Goal: Information Seeking & Learning: Learn about a topic

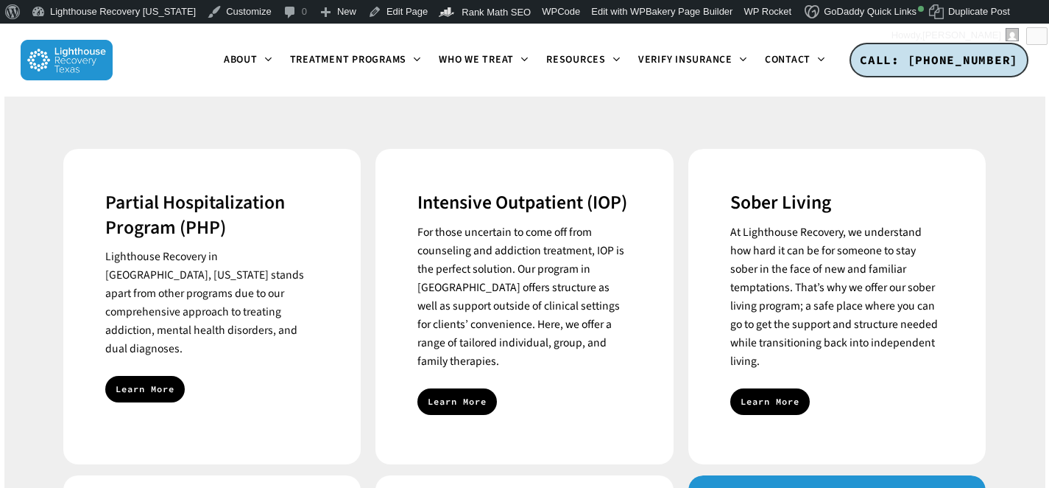
scroll to position [579, 0]
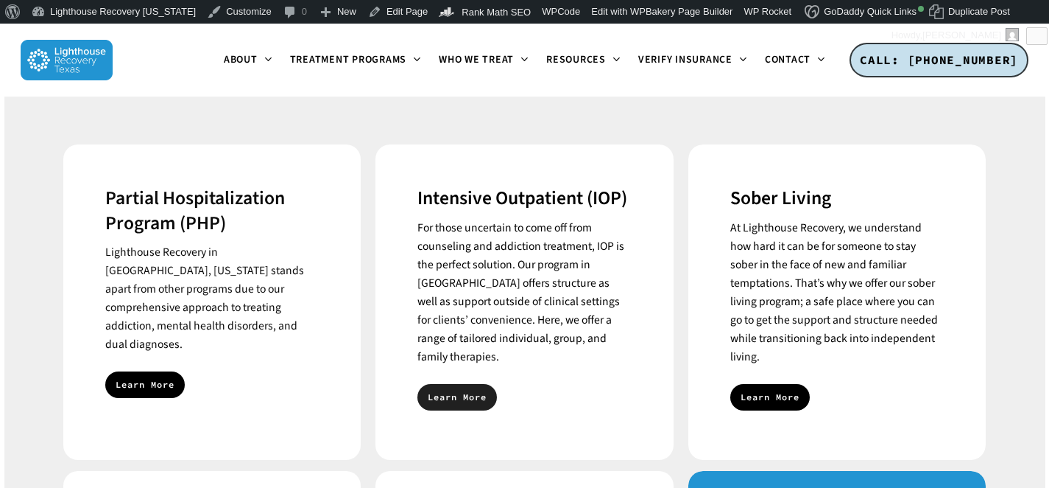
click at [463, 384] on link "Learn More" at bounding box center [458, 397] width 80 height 27
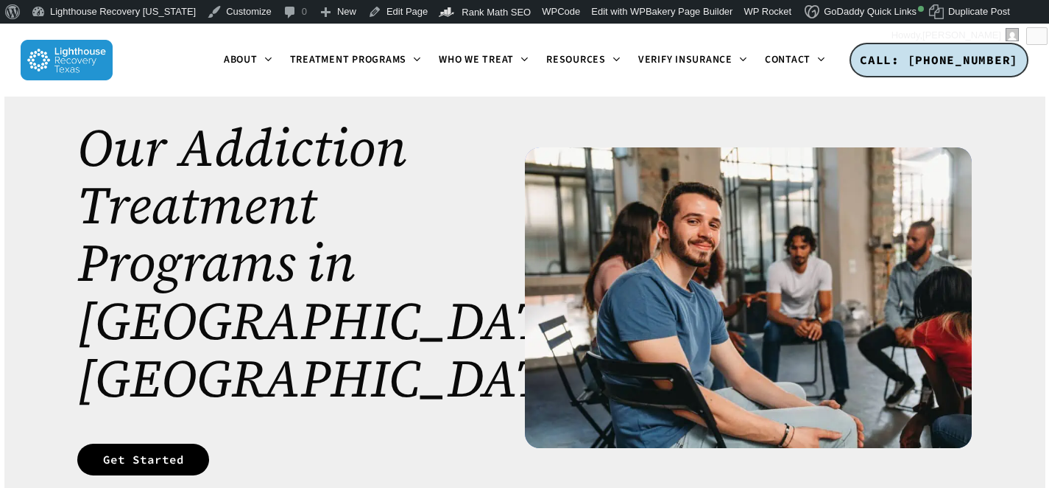
scroll to position [43, 0]
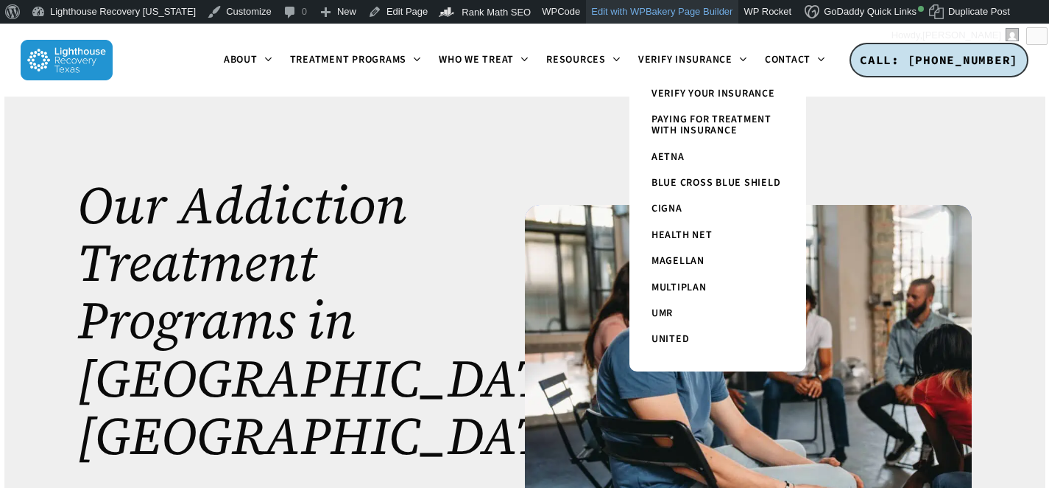
click at [663, 13] on link "Edit with WPBakery Page Builder" at bounding box center [662, 12] width 152 height 24
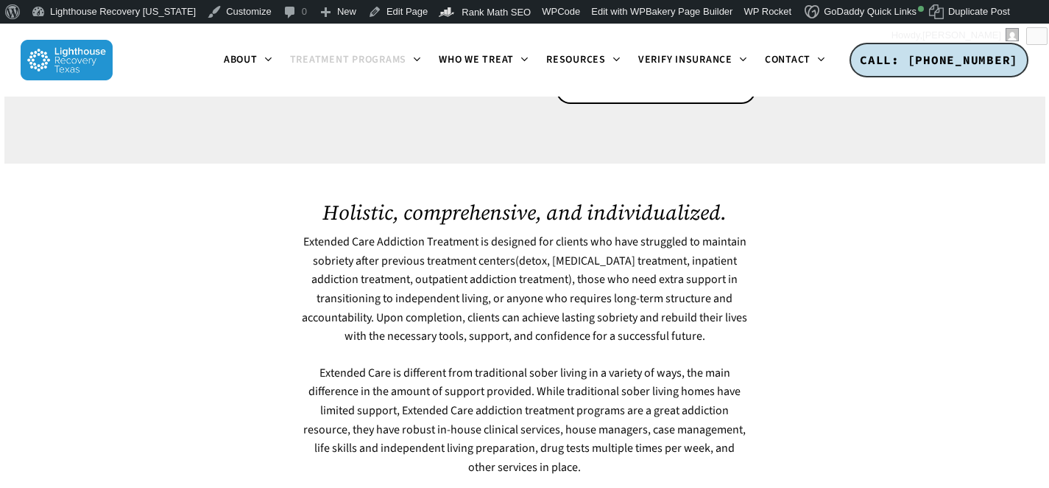
scroll to position [641, 0]
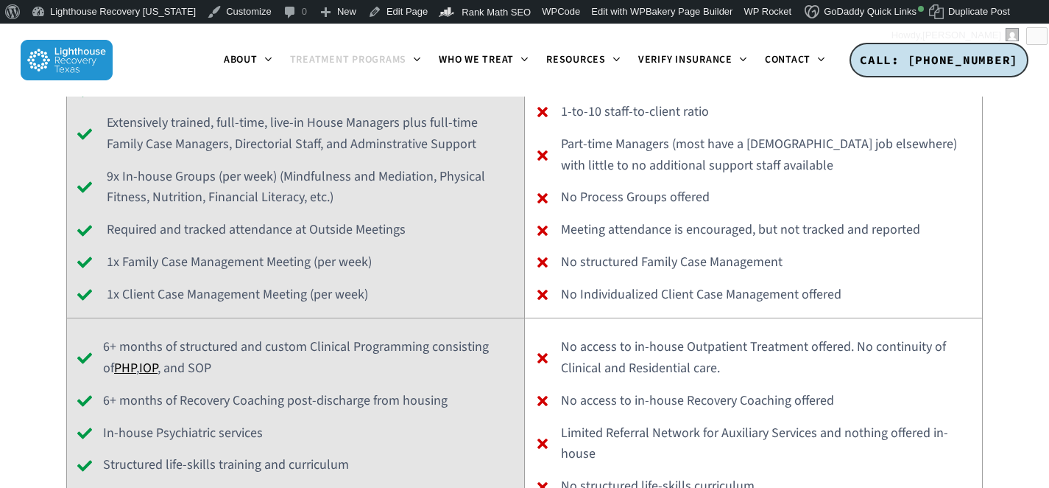
scroll to position [6804, 0]
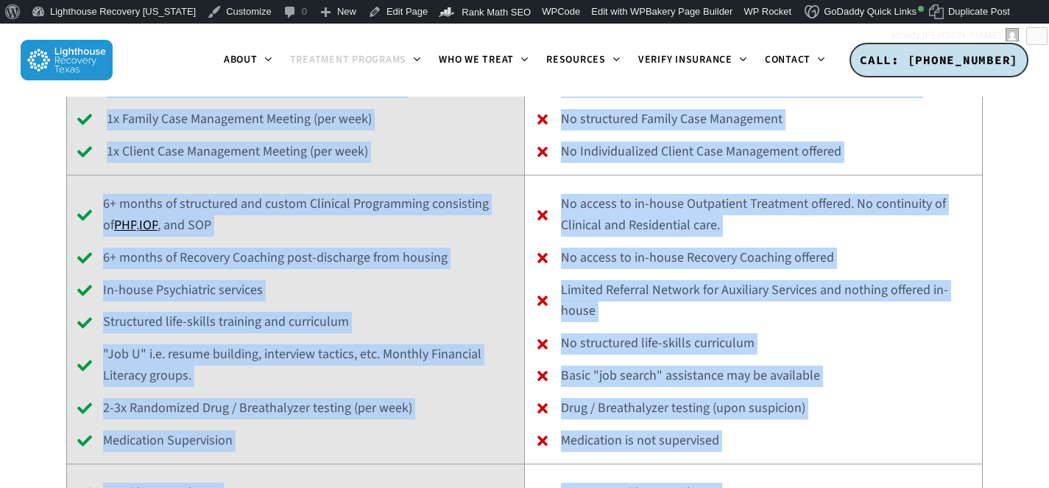
drag, startPoint x: 242, startPoint y: 228, endPoint x: 744, endPoint y: 468, distance: 556.0
copy div "Why choose our Extended Care Addiction Treatment in Dallas? At Lighthouse Recov…"
click at [664, 8] on link "Edit with WPBakery Page Builder" at bounding box center [662, 12] width 152 height 24
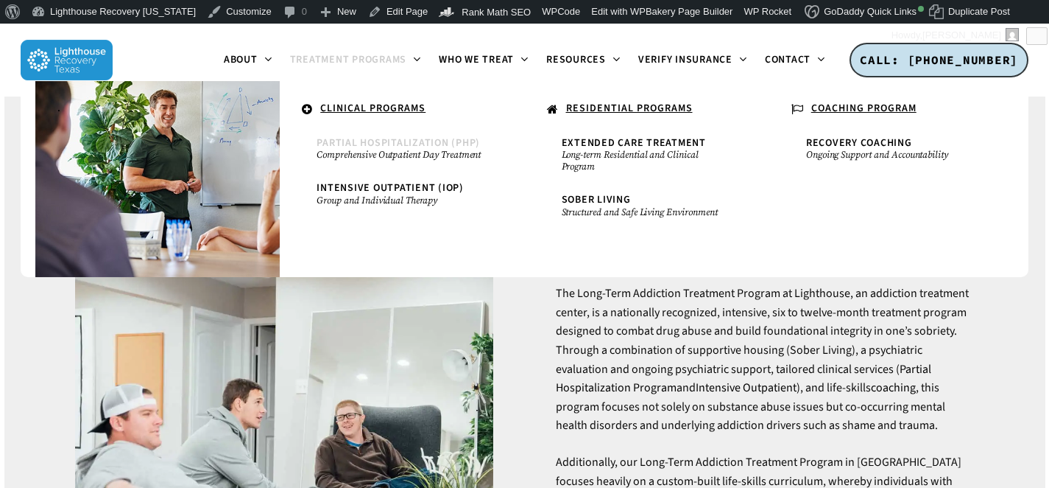
click at [372, 153] on small "Comprehensive Outpatient Day Treatment" at bounding box center [402, 155] width 171 height 12
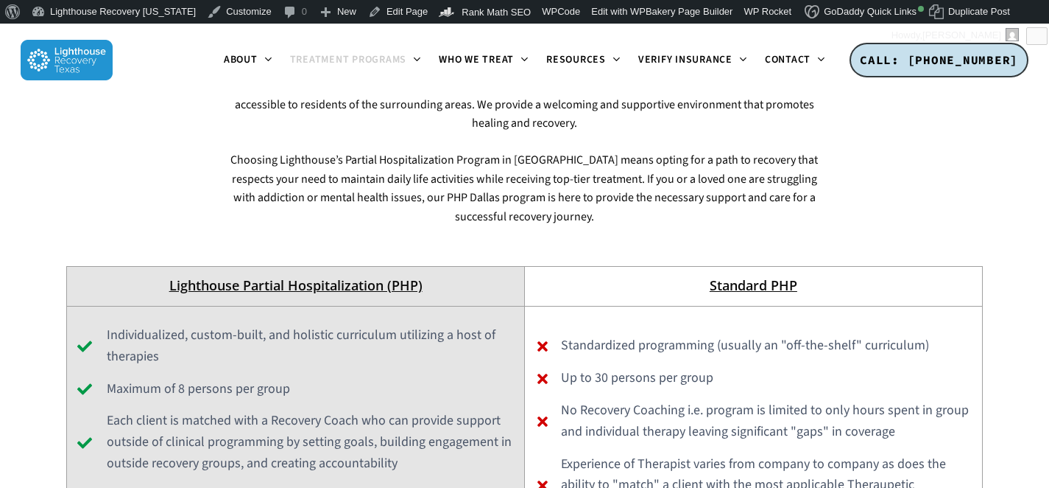
scroll to position [3833, 0]
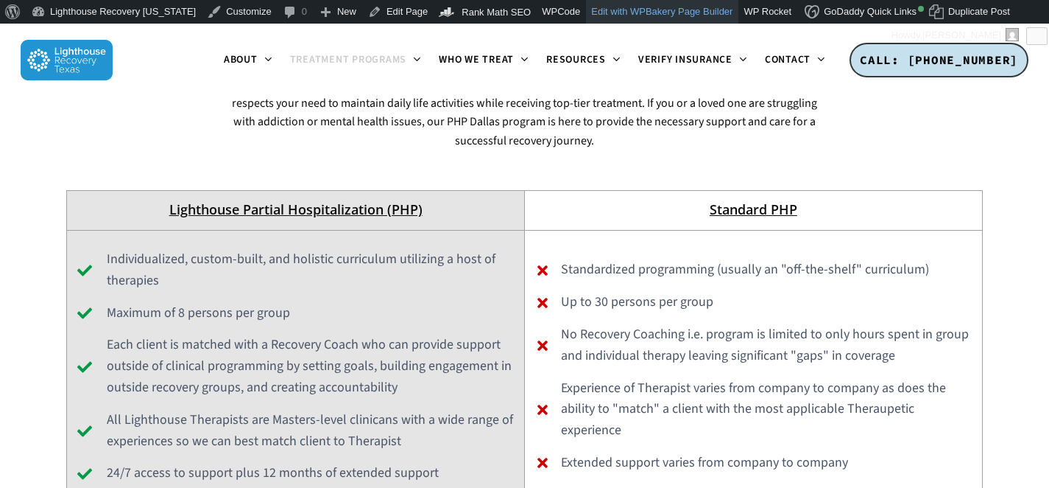
click at [642, 18] on link "Edit with WPBakery Page Builder" at bounding box center [662, 12] width 152 height 24
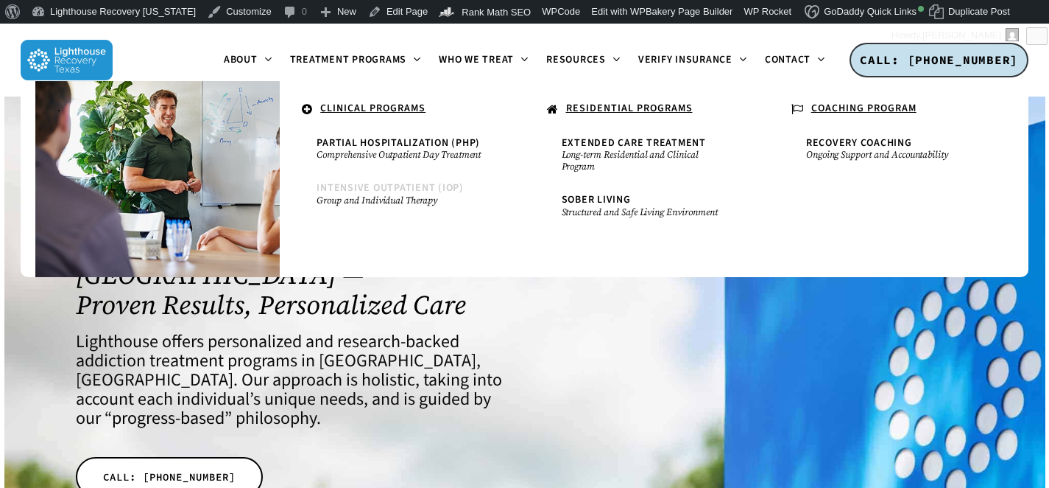
click at [393, 197] on small "Group and Individual Therapy" at bounding box center [402, 200] width 171 height 12
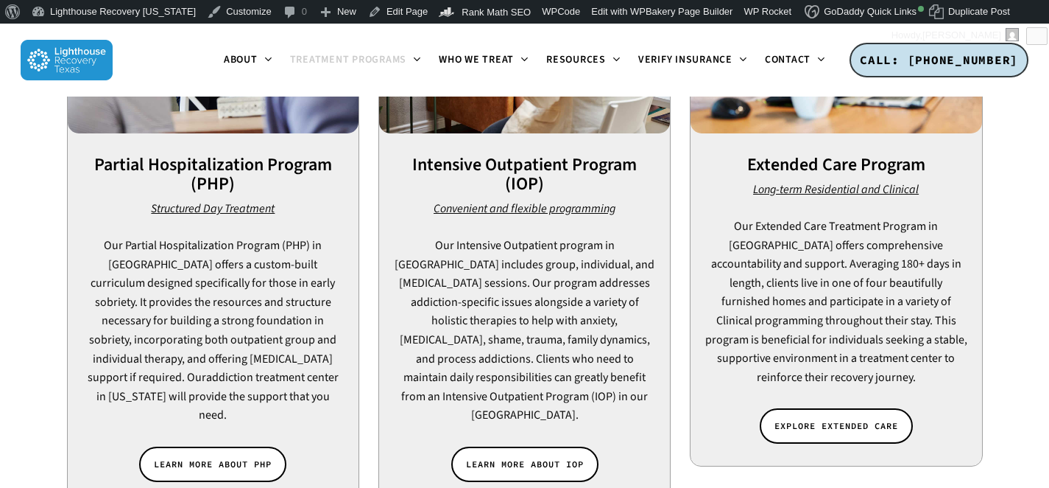
scroll to position [4438, 0]
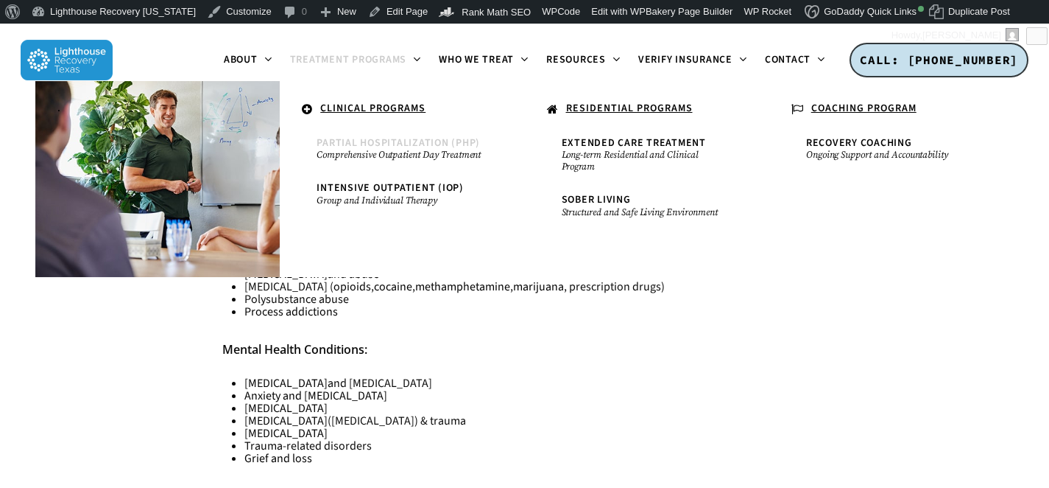
click at [401, 157] on small "Comprehensive Outpatient Day Treatment" at bounding box center [402, 155] width 171 height 12
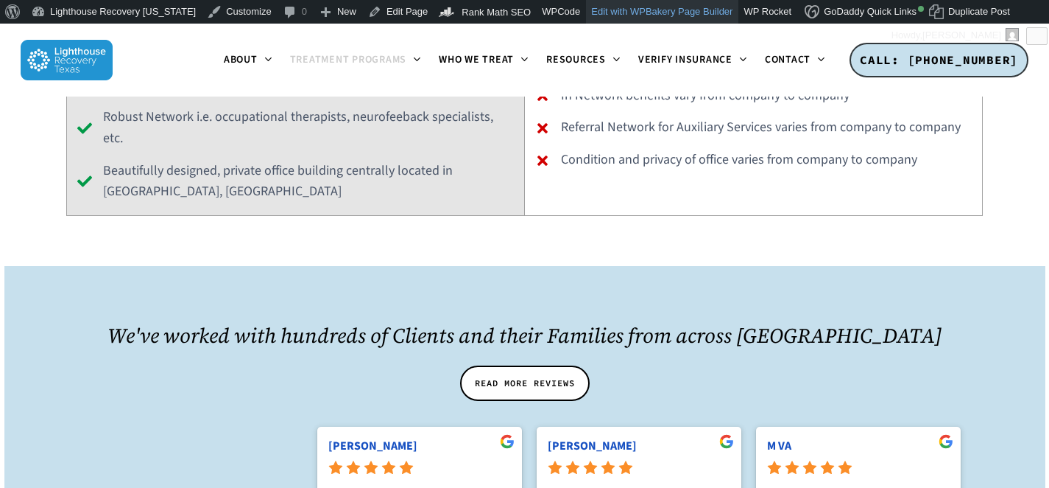
scroll to position [5429, 0]
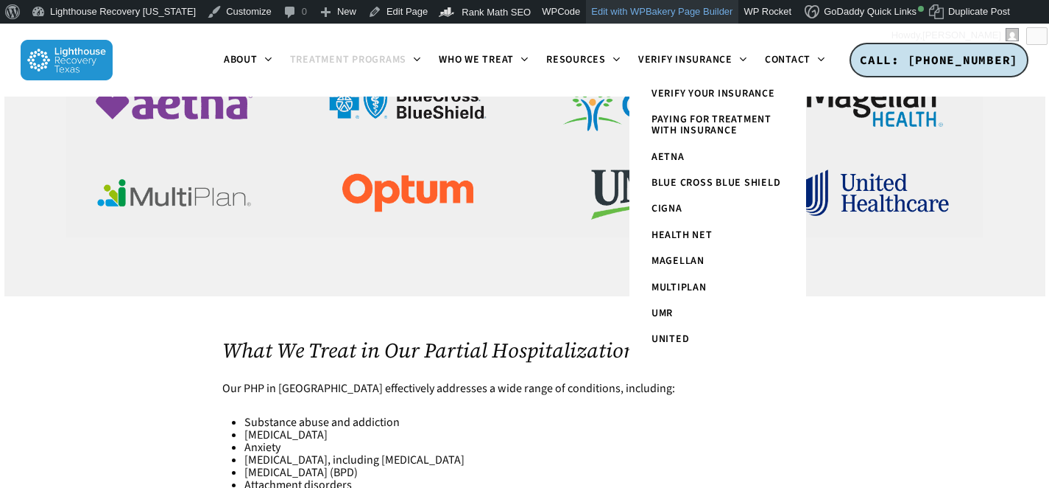
click at [658, 15] on link "Edit with WPBakery Page Builder" at bounding box center [662, 12] width 152 height 24
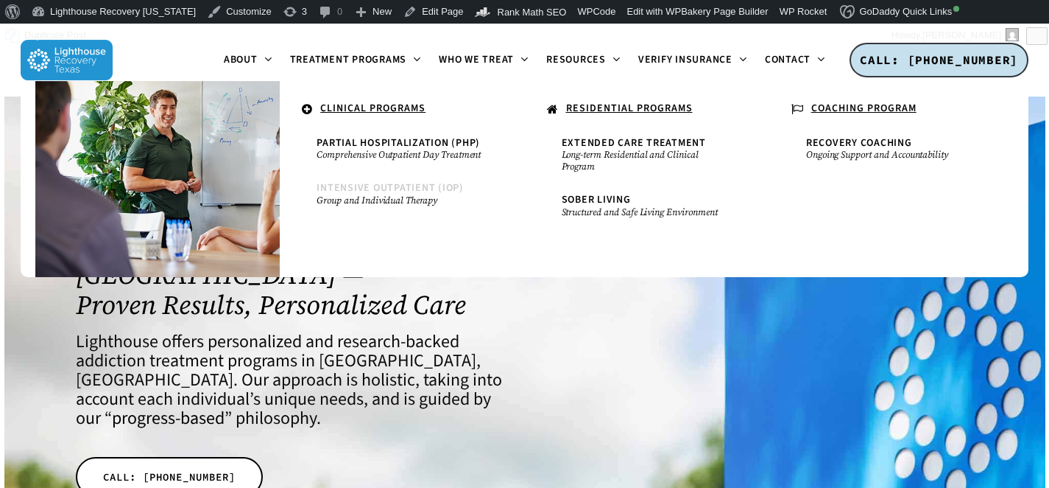
click at [359, 184] on span "Intensive Outpatient (IOP)" at bounding box center [390, 187] width 147 height 15
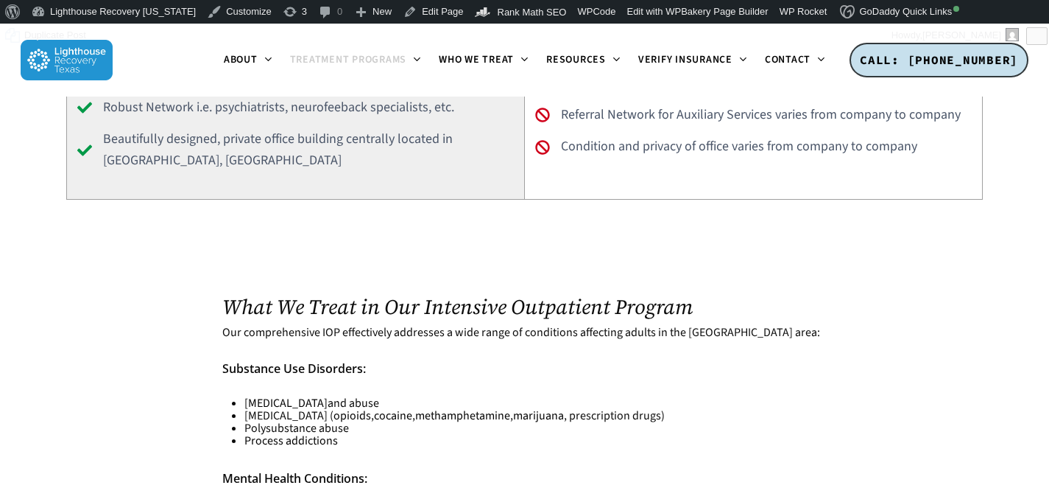
scroll to position [4305, 0]
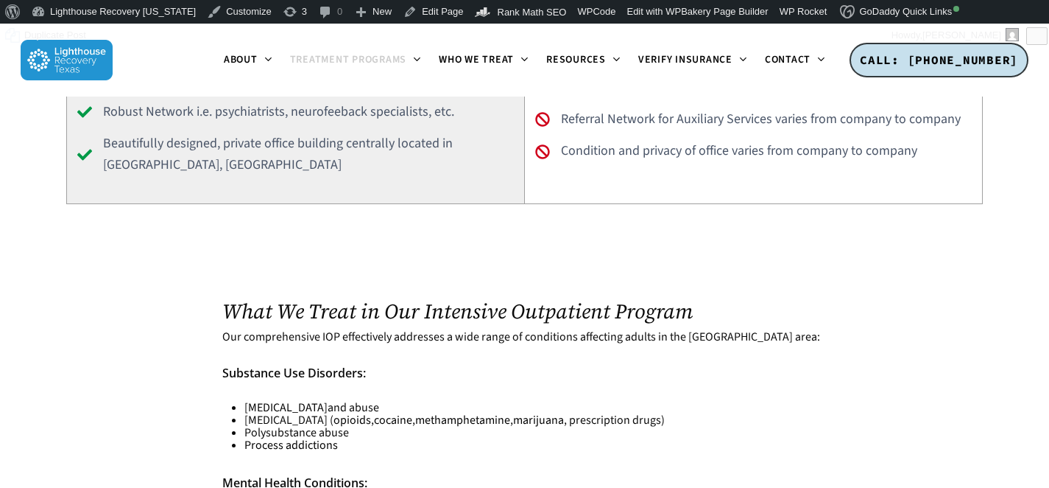
drag, startPoint x: 447, startPoint y: 387, endPoint x: 223, endPoint y: 219, distance: 280.3
copy div "Substance Use Disorders: [MEDICAL_DATA] and abuse [MEDICAL_DATA] ( opioids , co…"
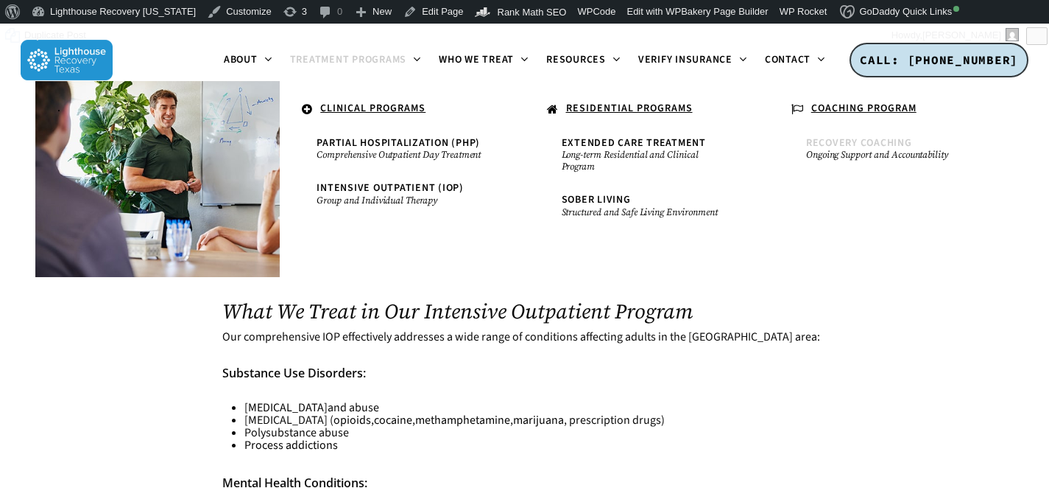
click at [869, 154] on small "Ongoing Support and Accountability" at bounding box center [891, 155] width 171 height 12
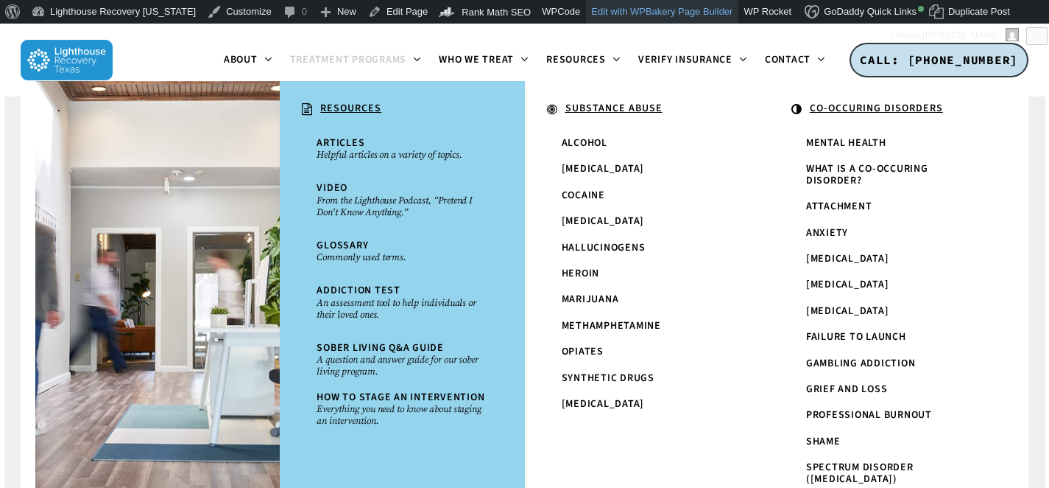
click at [629, 21] on link "Edit with WPBakery Page Builder" at bounding box center [662, 12] width 152 height 24
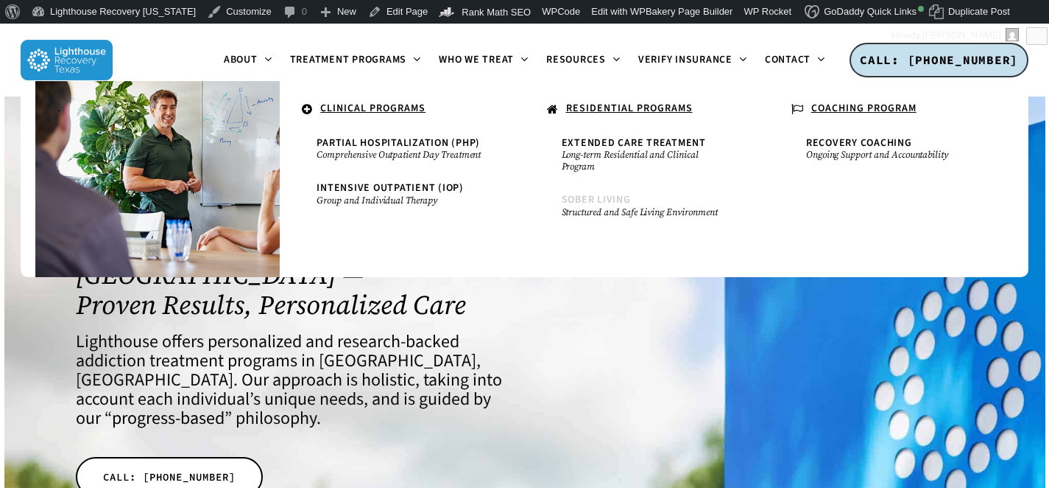
click at [591, 206] on small "Structured and Safe Living Environment" at bounding box center [647, 212] width 171 height 12
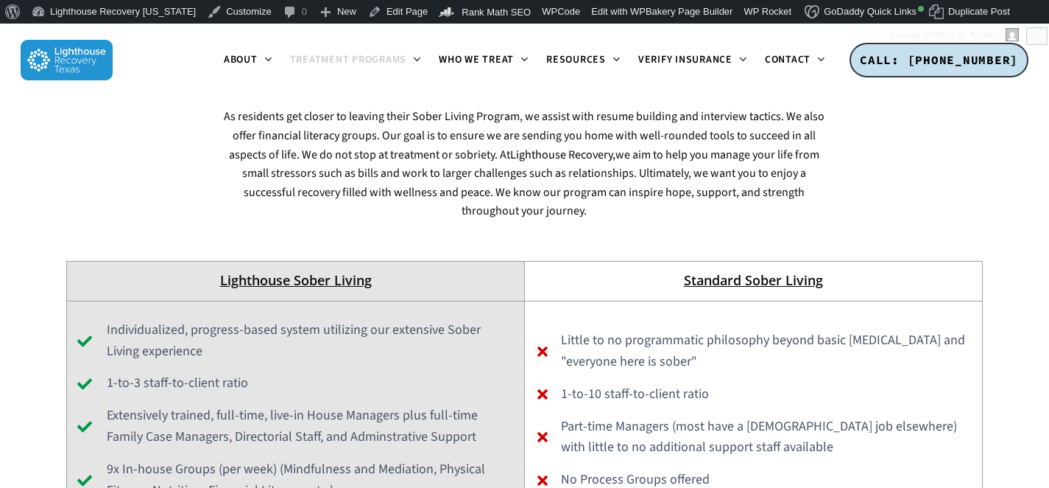
scroll to position [4035, 0]
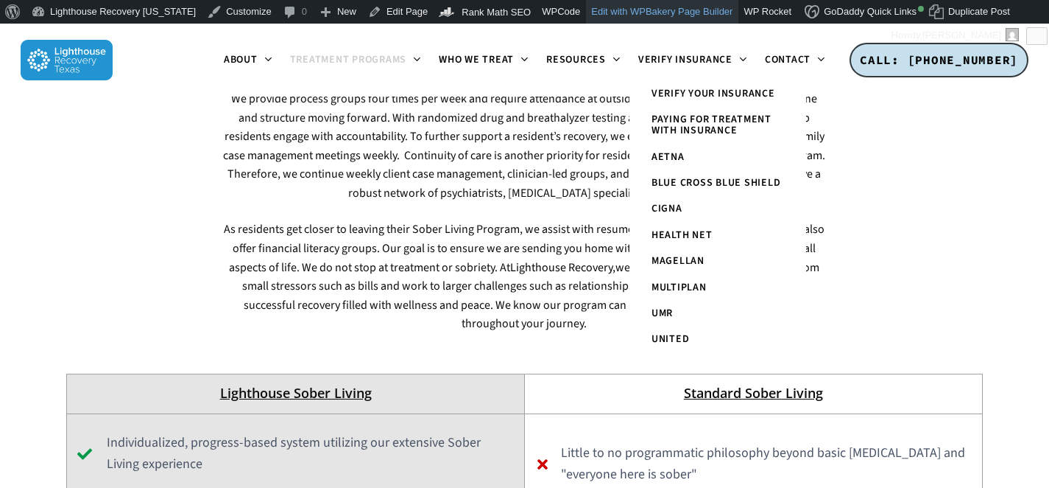
click at [641, 10] on link "Edit with WPBakery Page Builder" at bounding box center [662, 12] width 152 height 24
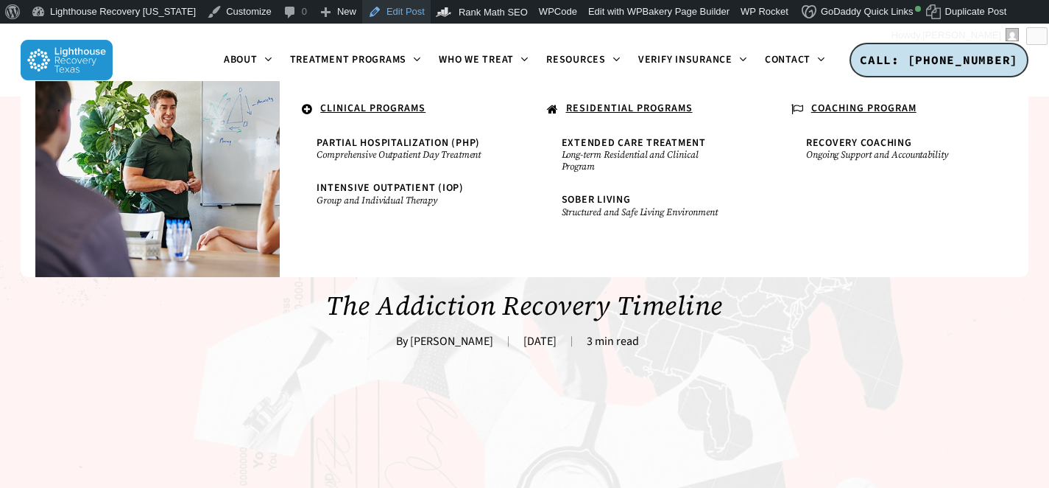
click at [385, 14] on link "Edit Post" at bounding box center [396, 12] width 68 height 24
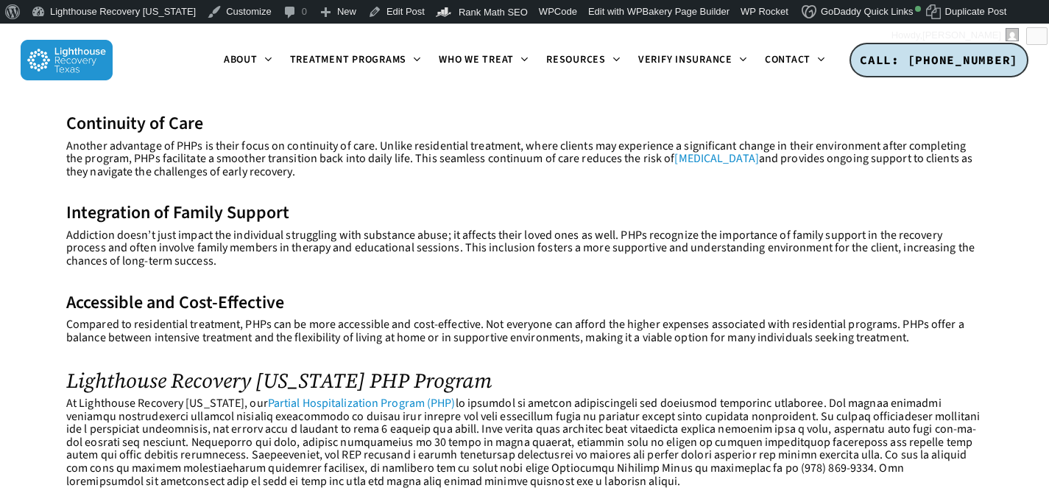
scroll to position [866, 0]
